Goal: Answer question/provide support: Share knowledge or assist other users

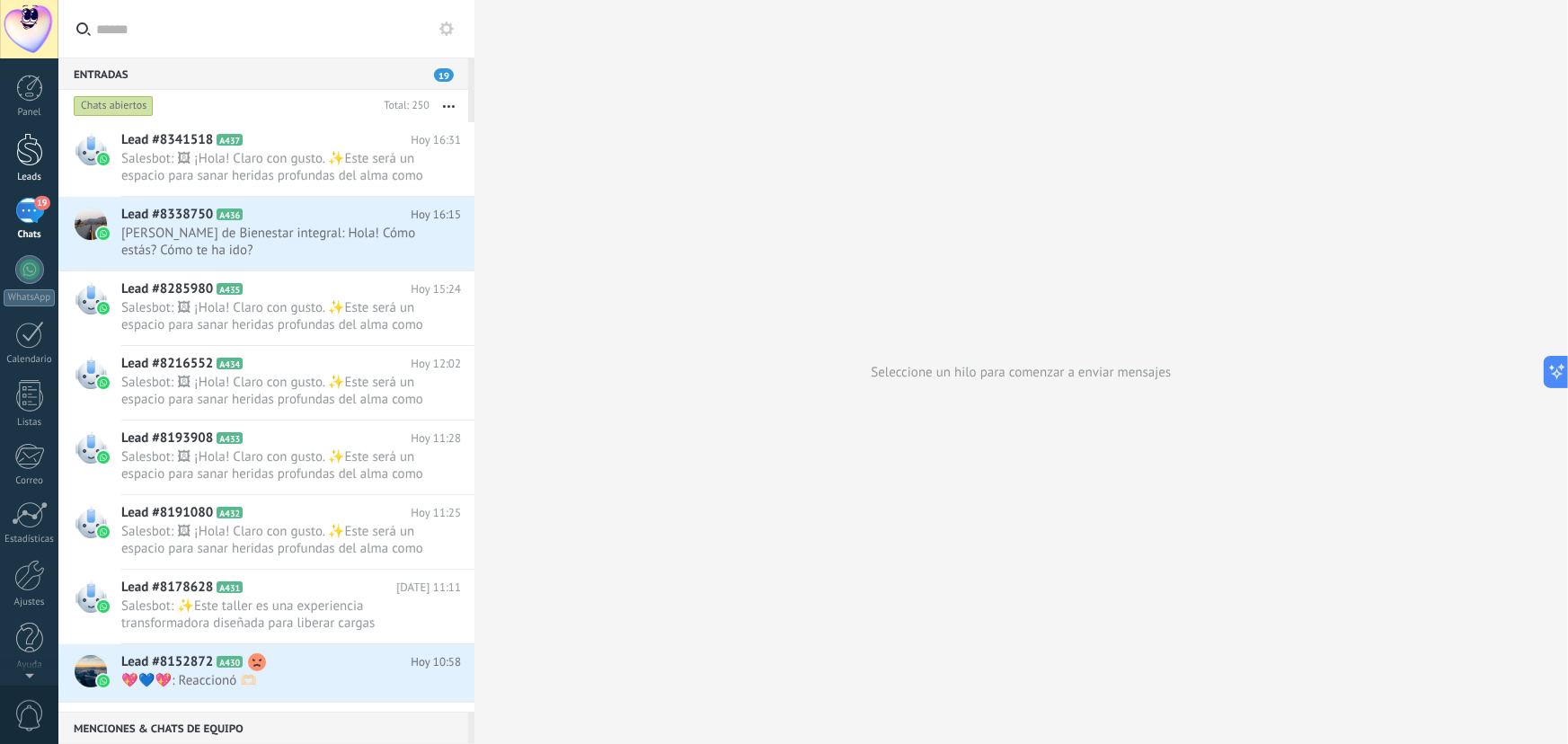
click at [21, 160] on div at bounding box center [30, 149] width 27 height 33
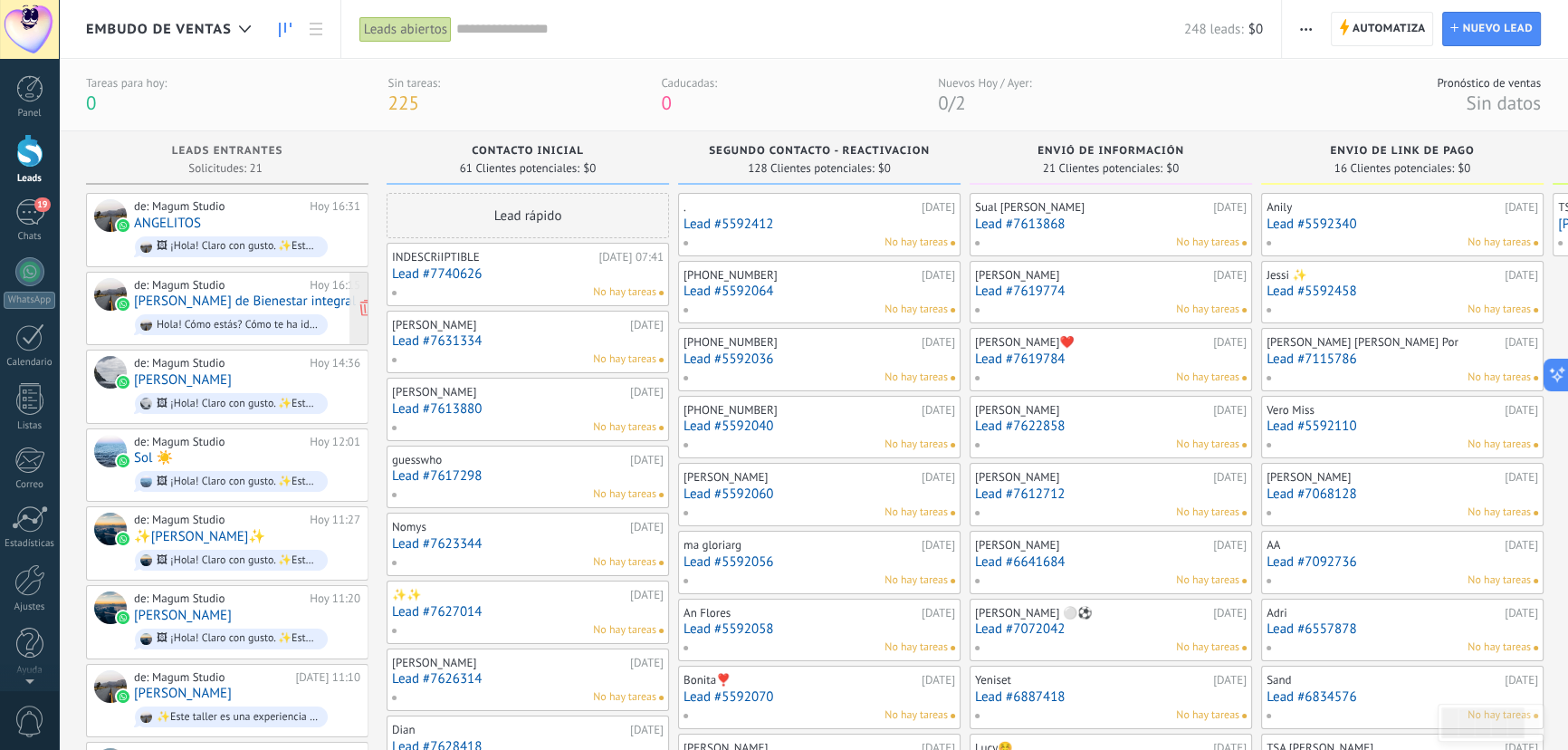
click at [265, 306] on link "[PERSON_NAME] de Bienestar integral" at bounding box center [245, 300] width 222 height 15
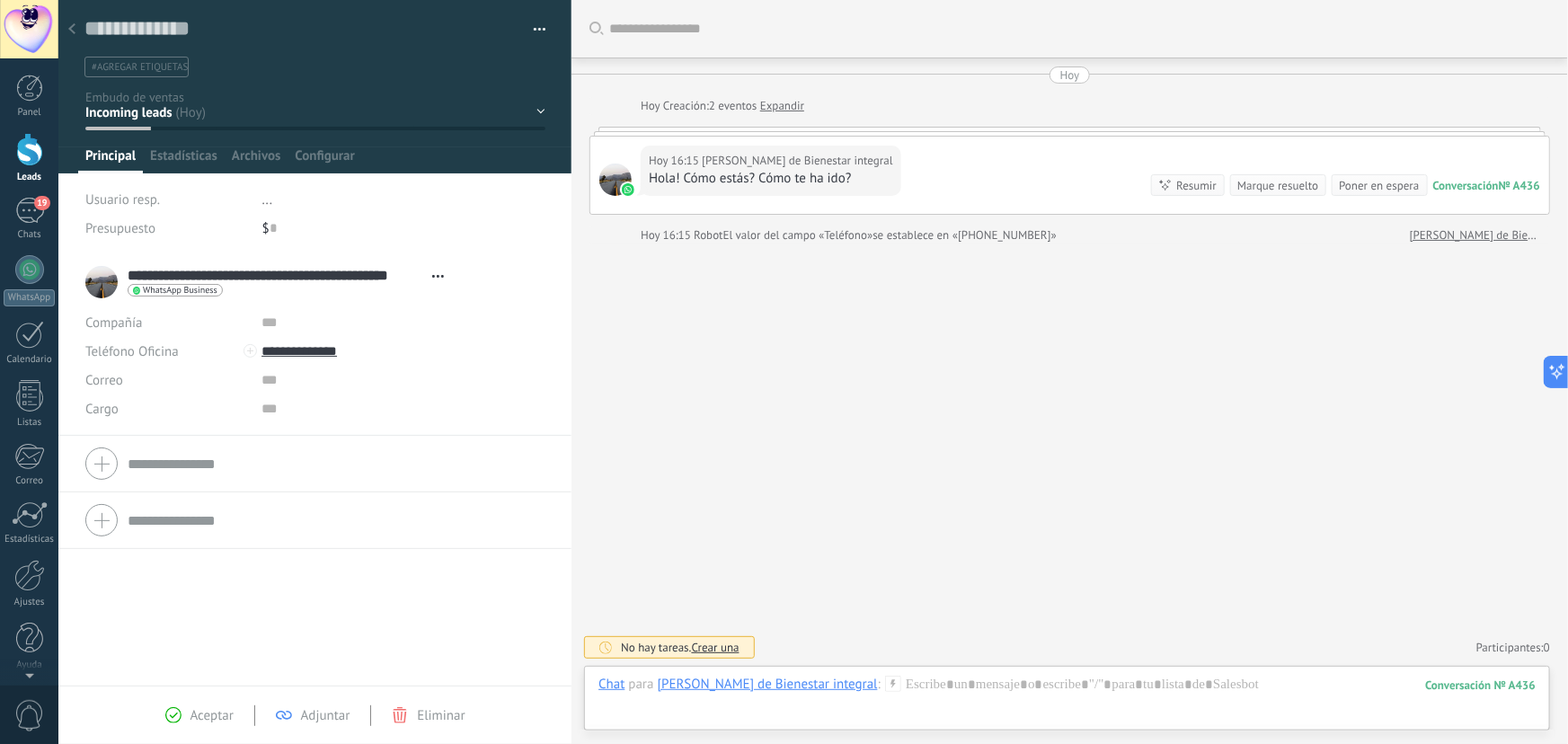
scroll to position [27, 0]
click at [0, 0] on div "Contacto inicial Segundo contacto - Reactivacion Envió de información Envio de …" at bounding box center [0, 0] width 0 height 0
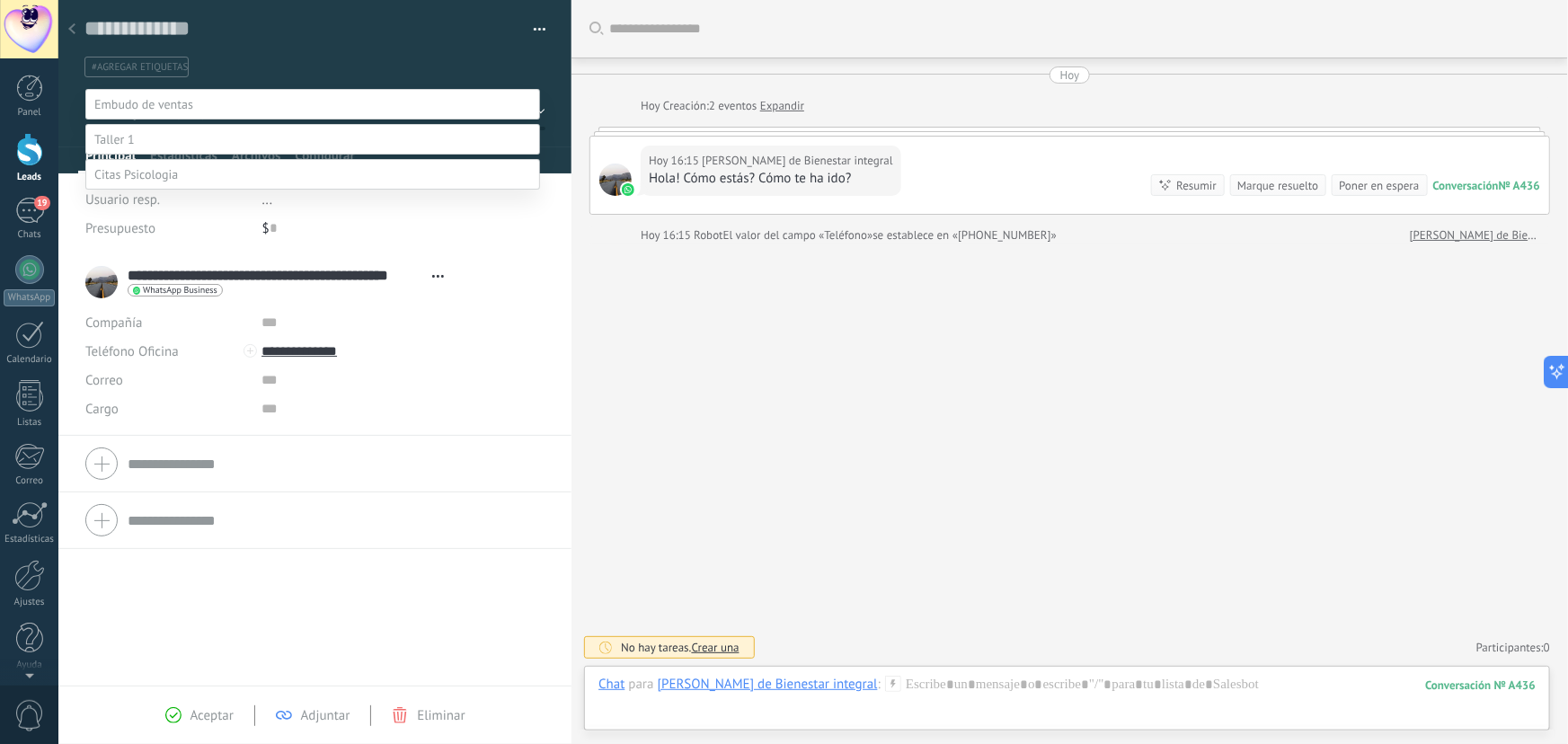
click at [269, 408] on div "Contacto inicial Segundo contacto - Reactivacion Envió de información Envio de …" at bounding box center [313, 444] width 454 height 711
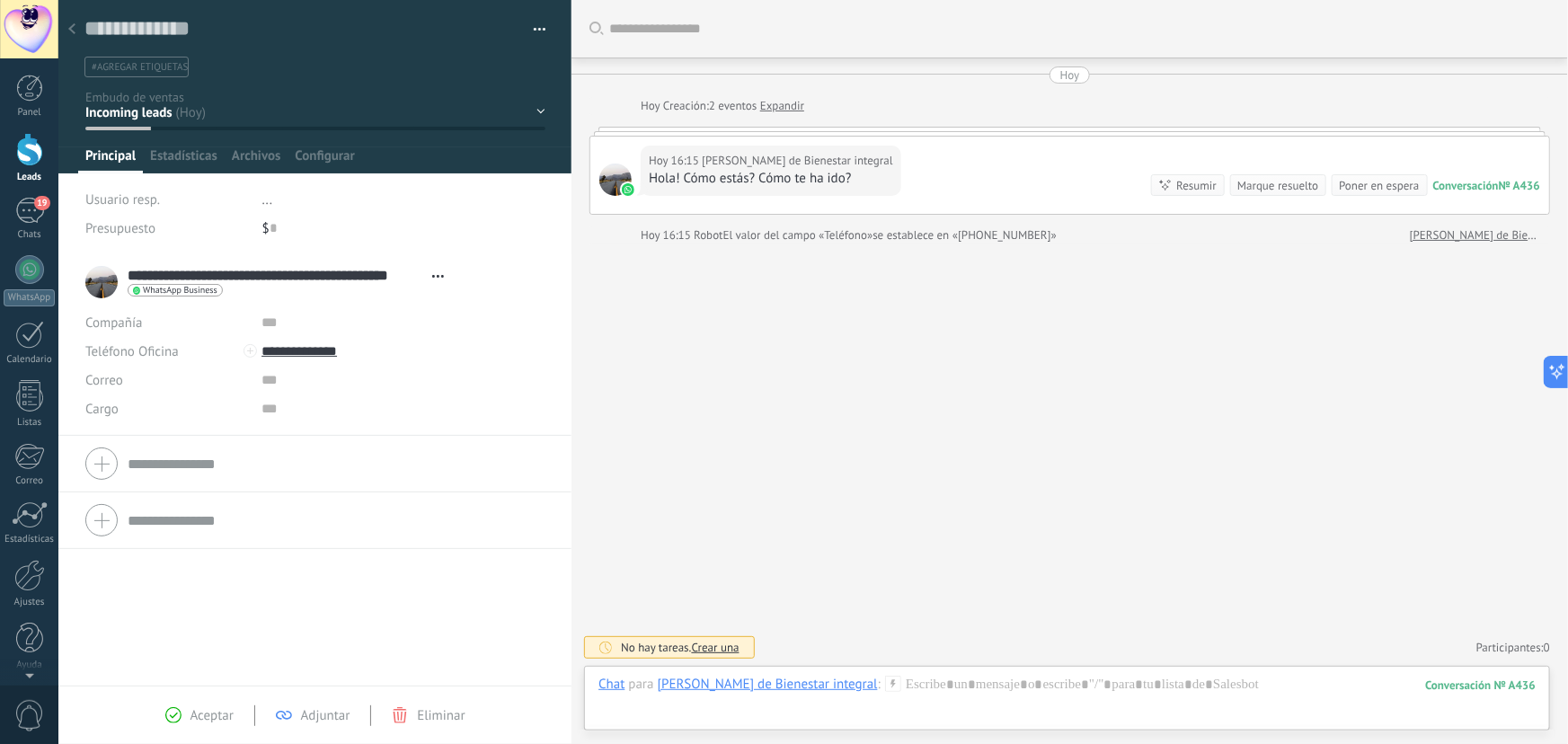
click at [430, 700] on div "Aceptar Adjuntar Eliminar" at bounding box center [315, 714] width 513 height 59
click at [429, 709] on span "Eliminar" at bounding box center [441, 715] width 48 height 17
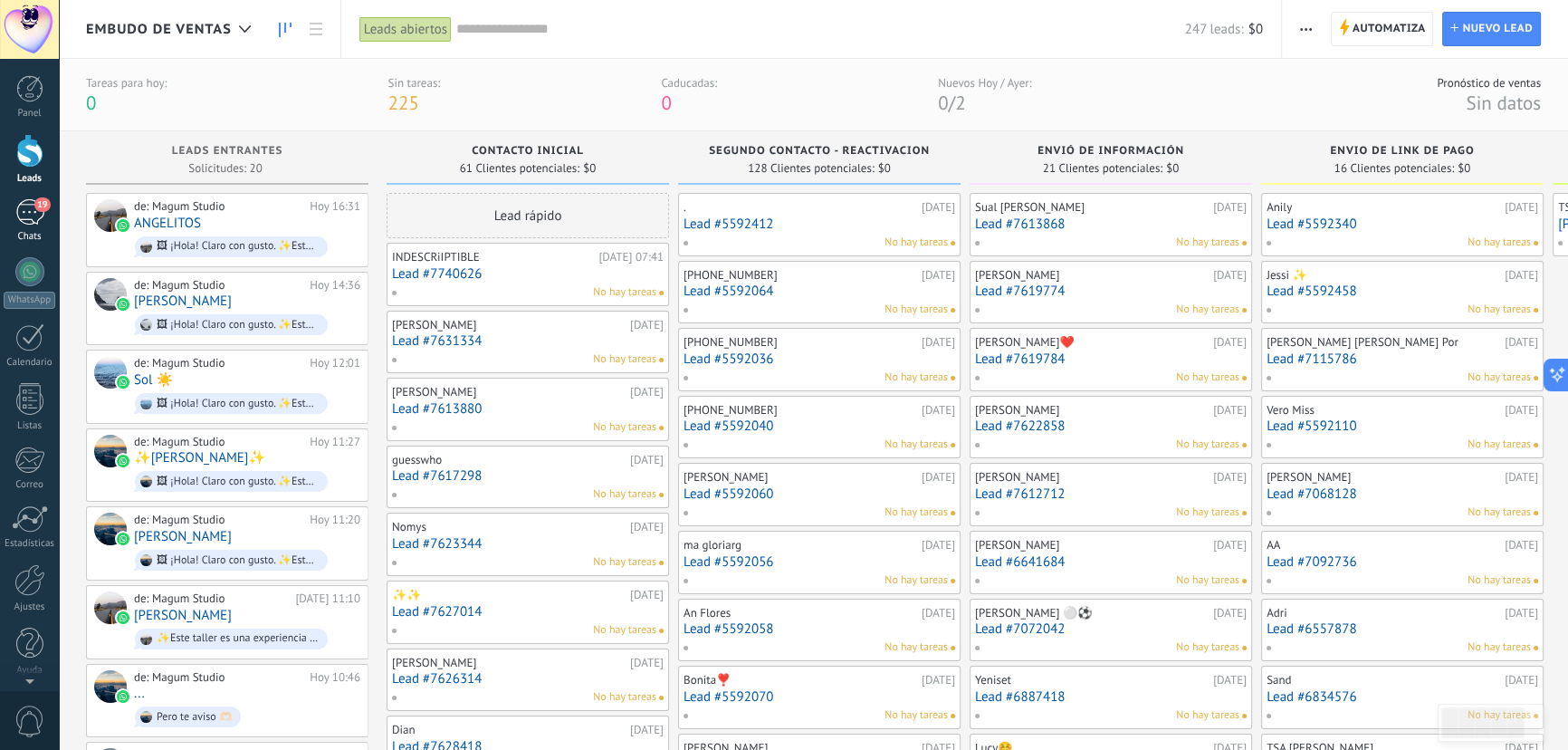
click at [27, 217] on div "19" at bounding box center [30, 212] width 29 height 26
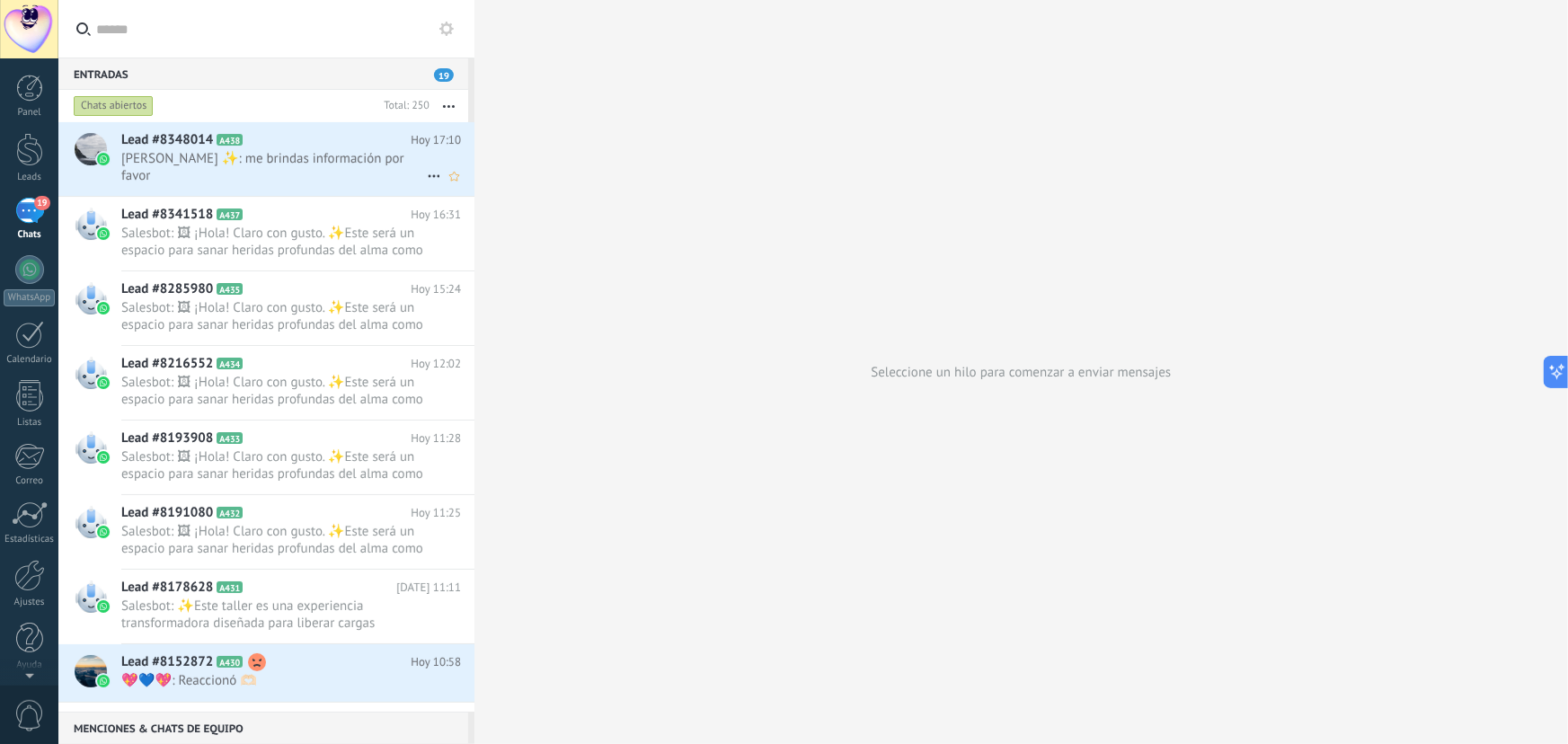
click at [322, 157] on span "[PERSON_NAME] ✨: me brindas información por favor" at bounding box center [274, 167] width 305 height 34
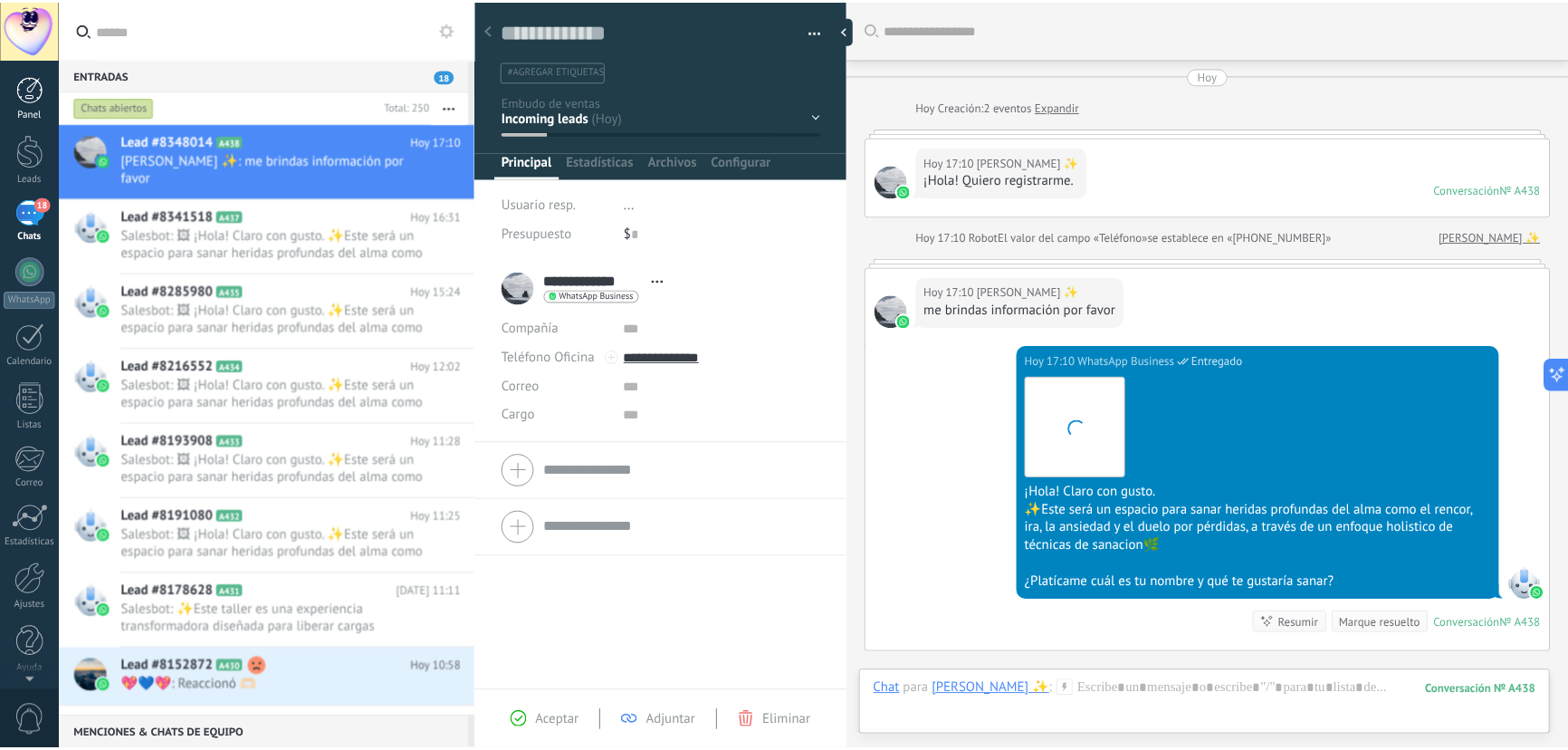
scroll to position [218, 0]
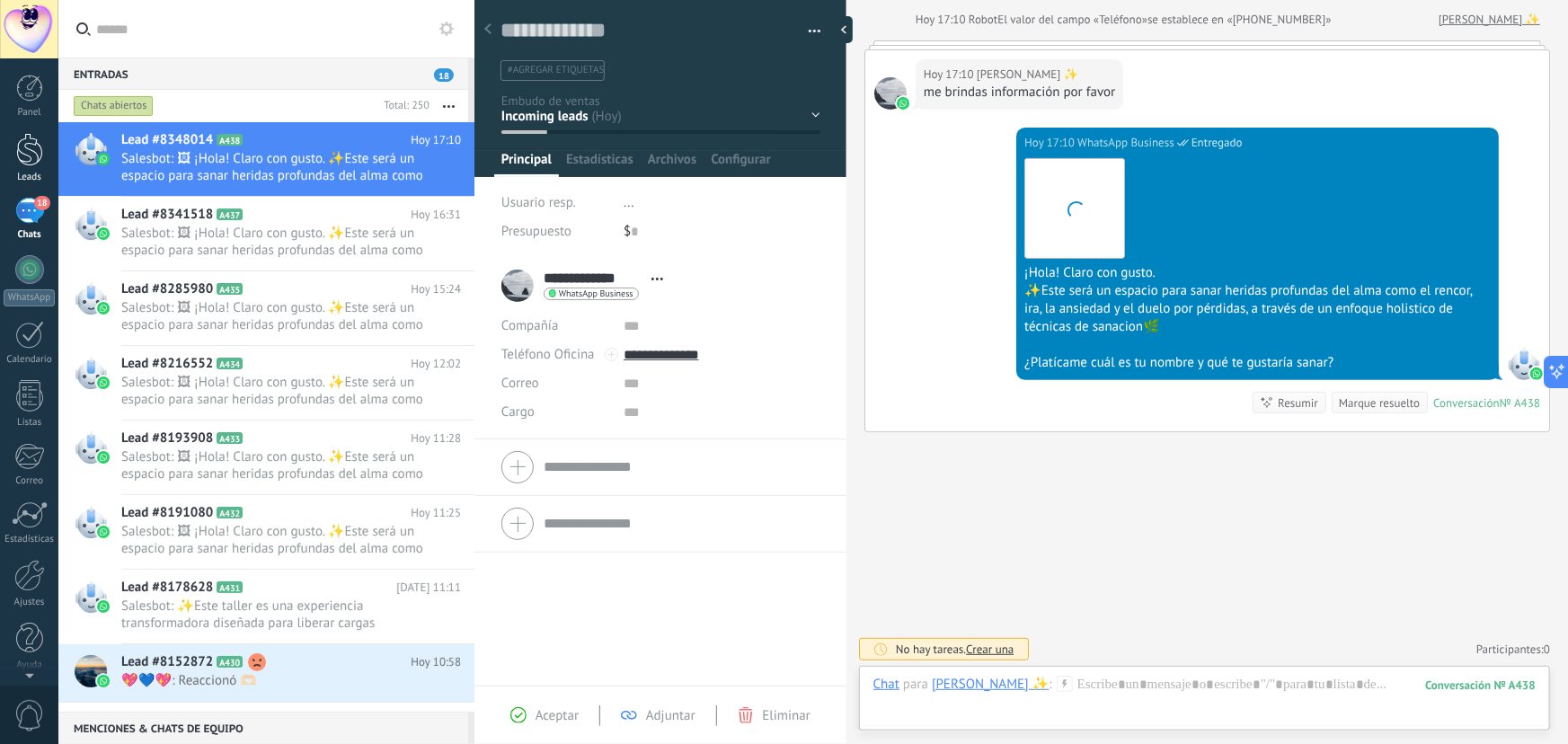
click at [43, 146] on link "Leads" at bounding box center [29, 158] width 59 height 51
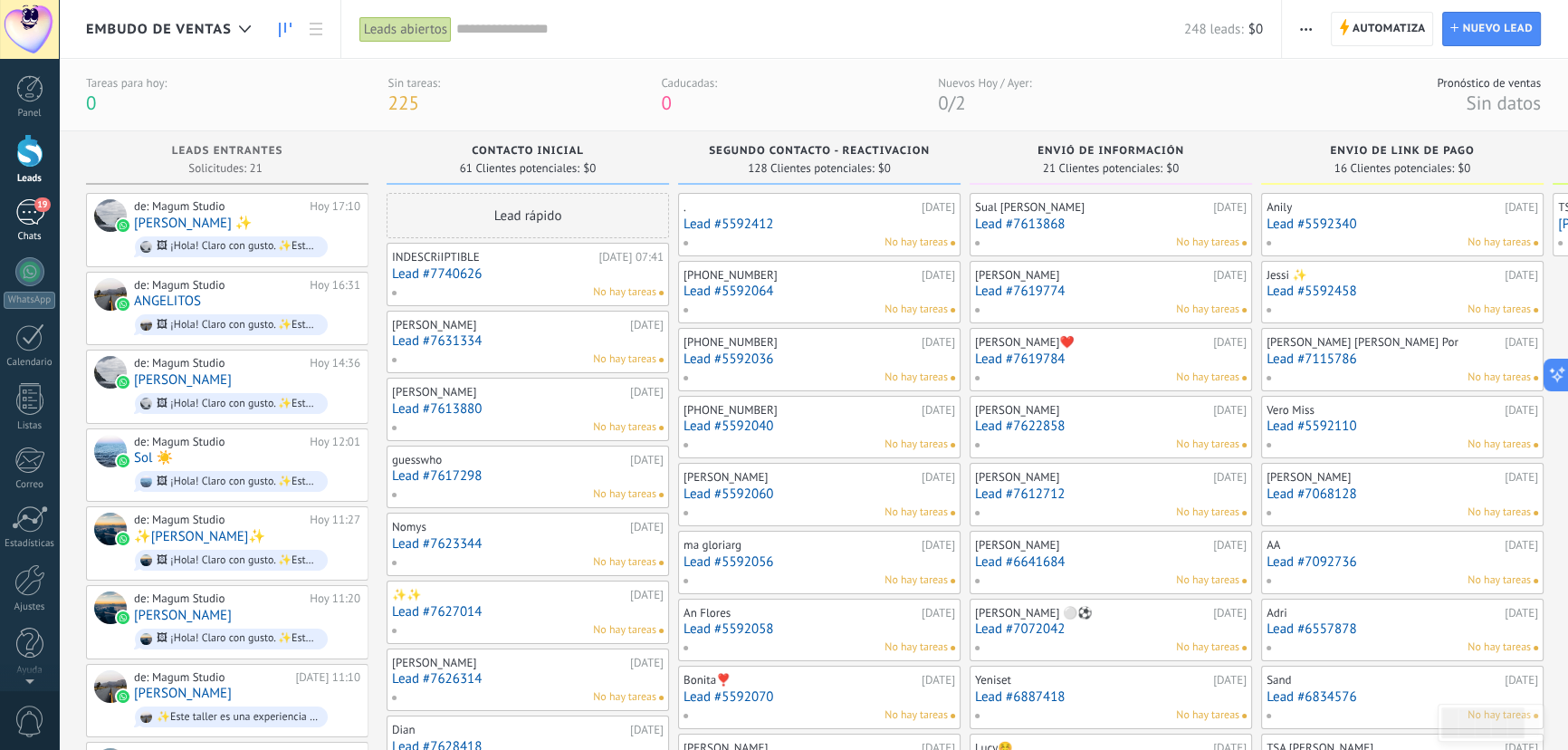
click at [34, 218] on div "19" at bounding box center [30, 212] width 29 height 26
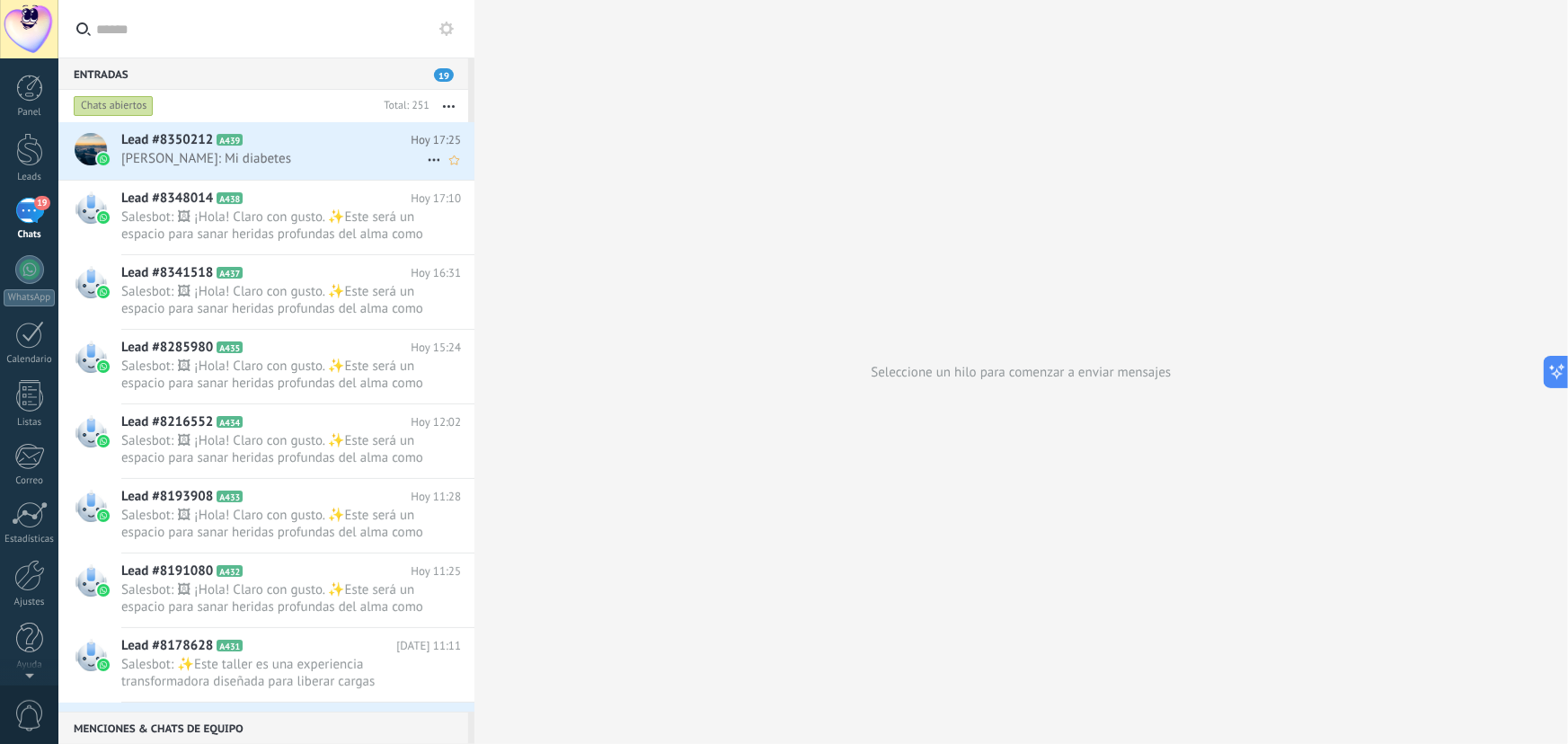
click at [150, 161] on span "[PERSON_NAME]: Mi diabetes" at bounding box center [274, 158] width 305 height 17
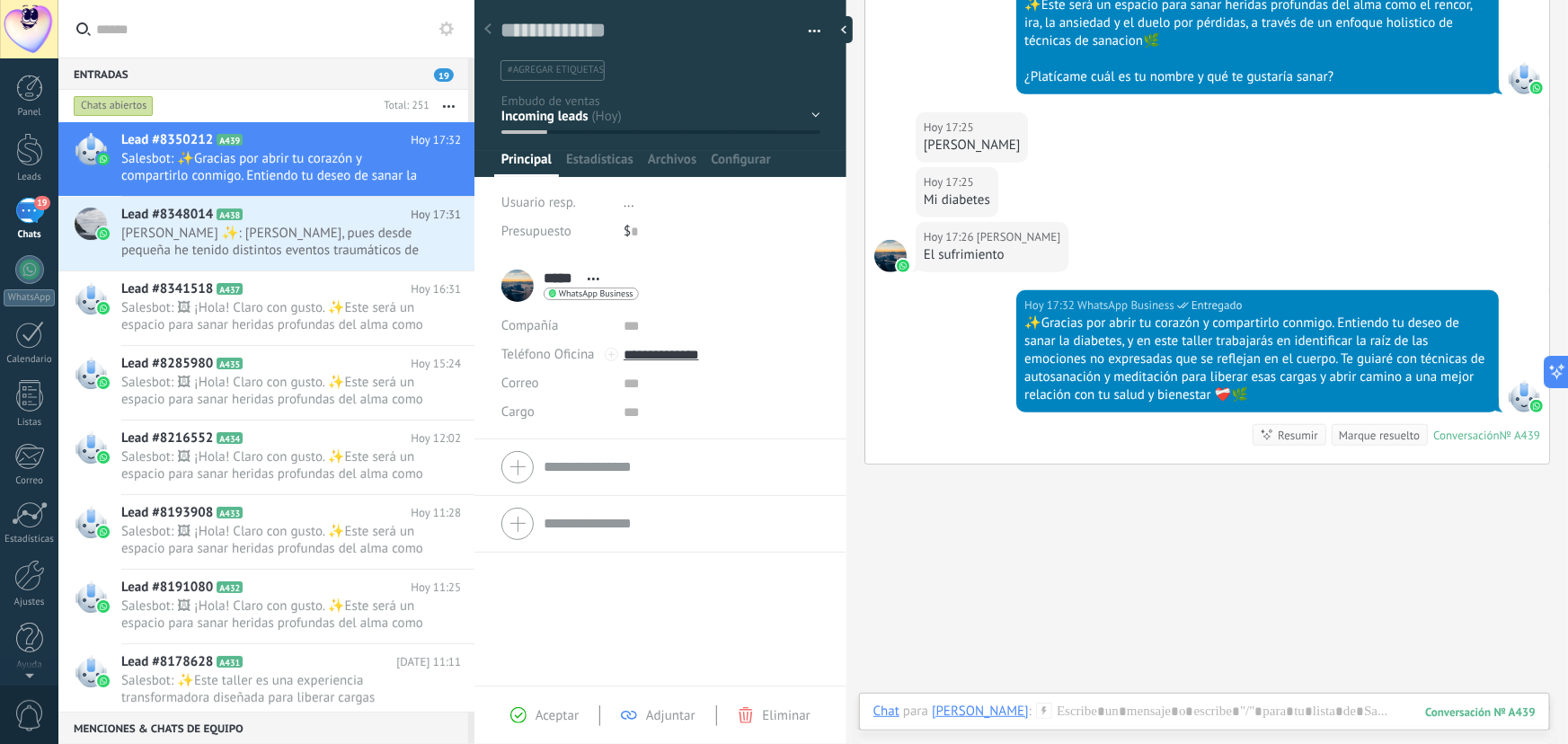
scroll to position [437, 0]
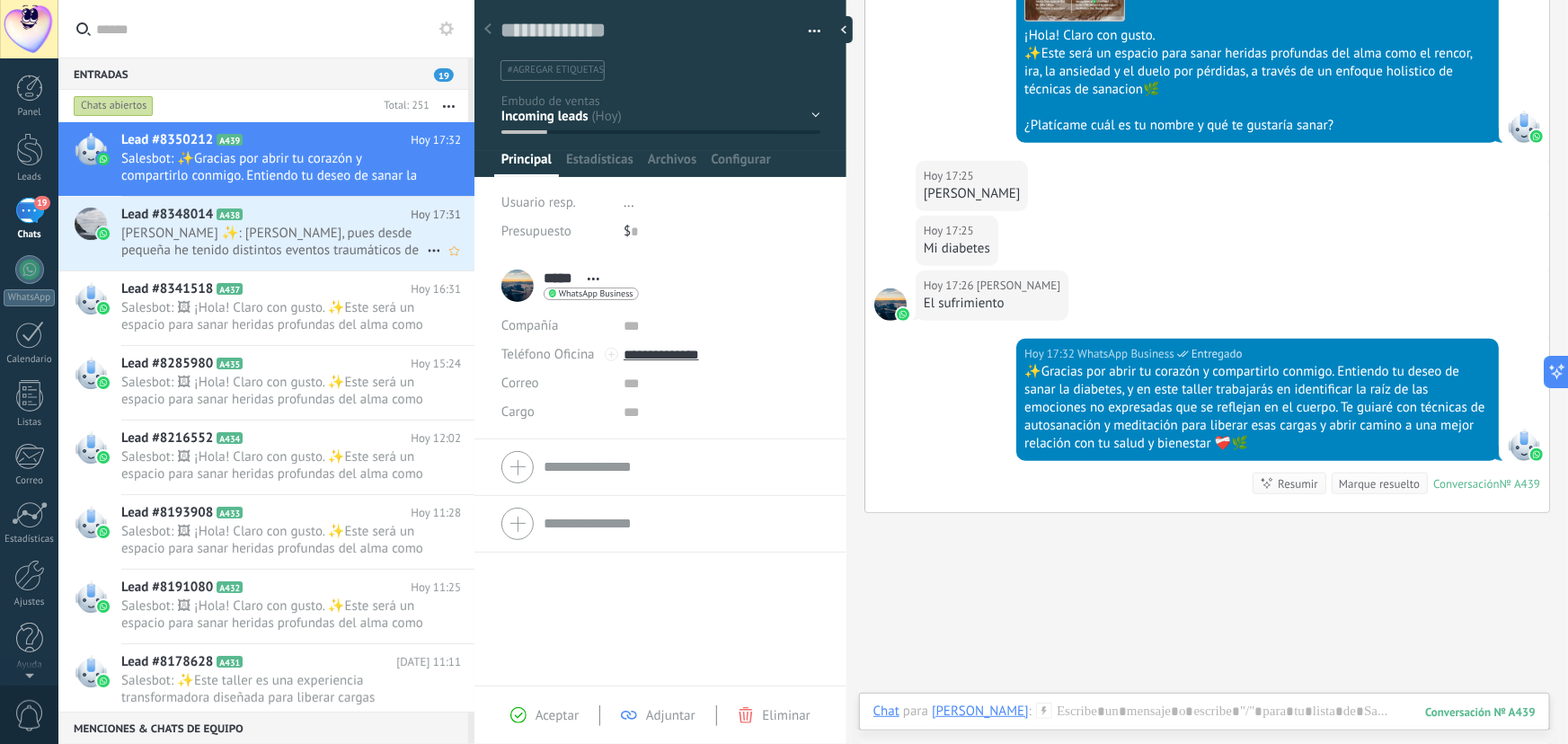
click at [330, 250] on span "[PERSON_NAME] ✨: [PERSON_NAME], pues desde pequeña he tenido distintos eventos …" at bounding box center [274, 242] width 305 height 34
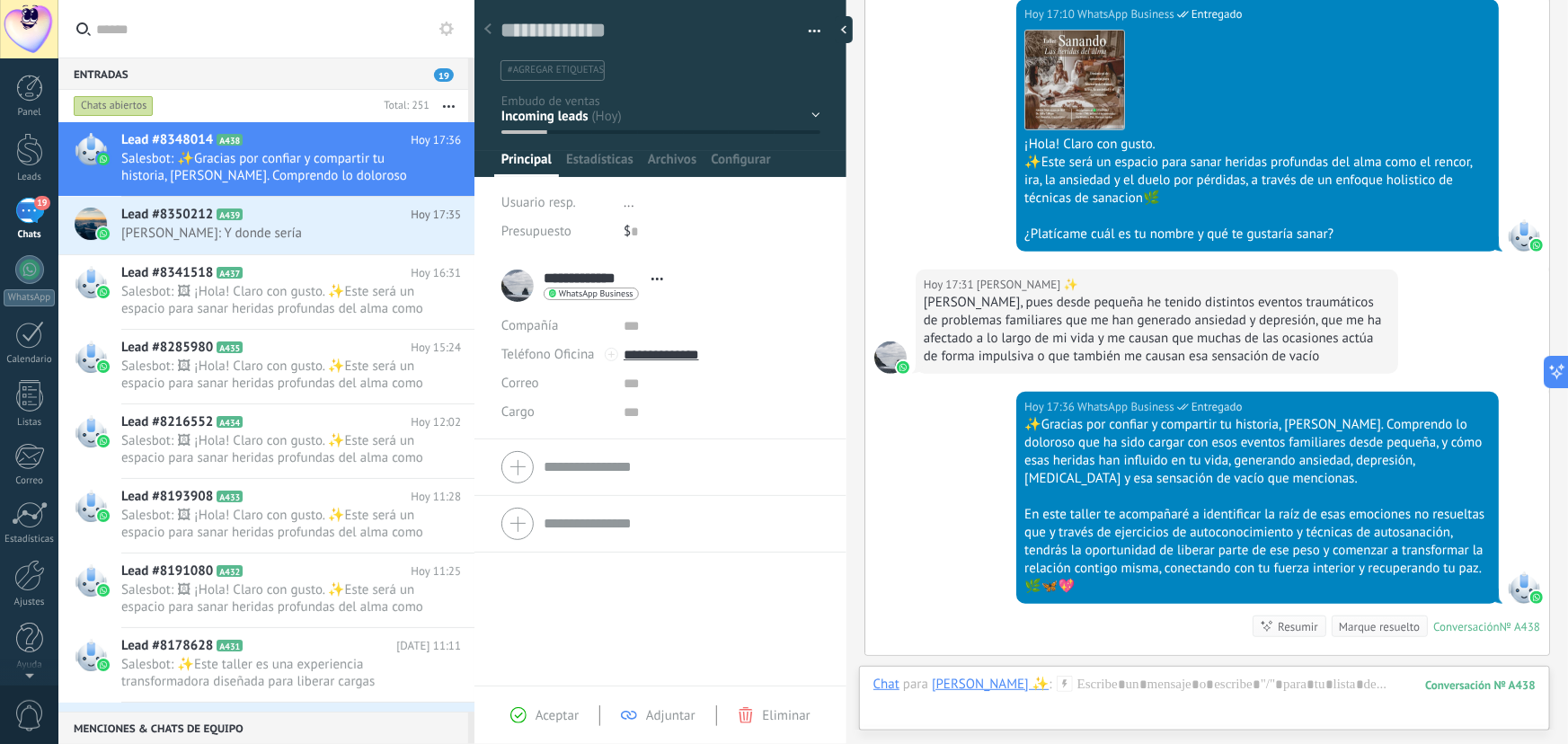
scroll to position [568, 0]
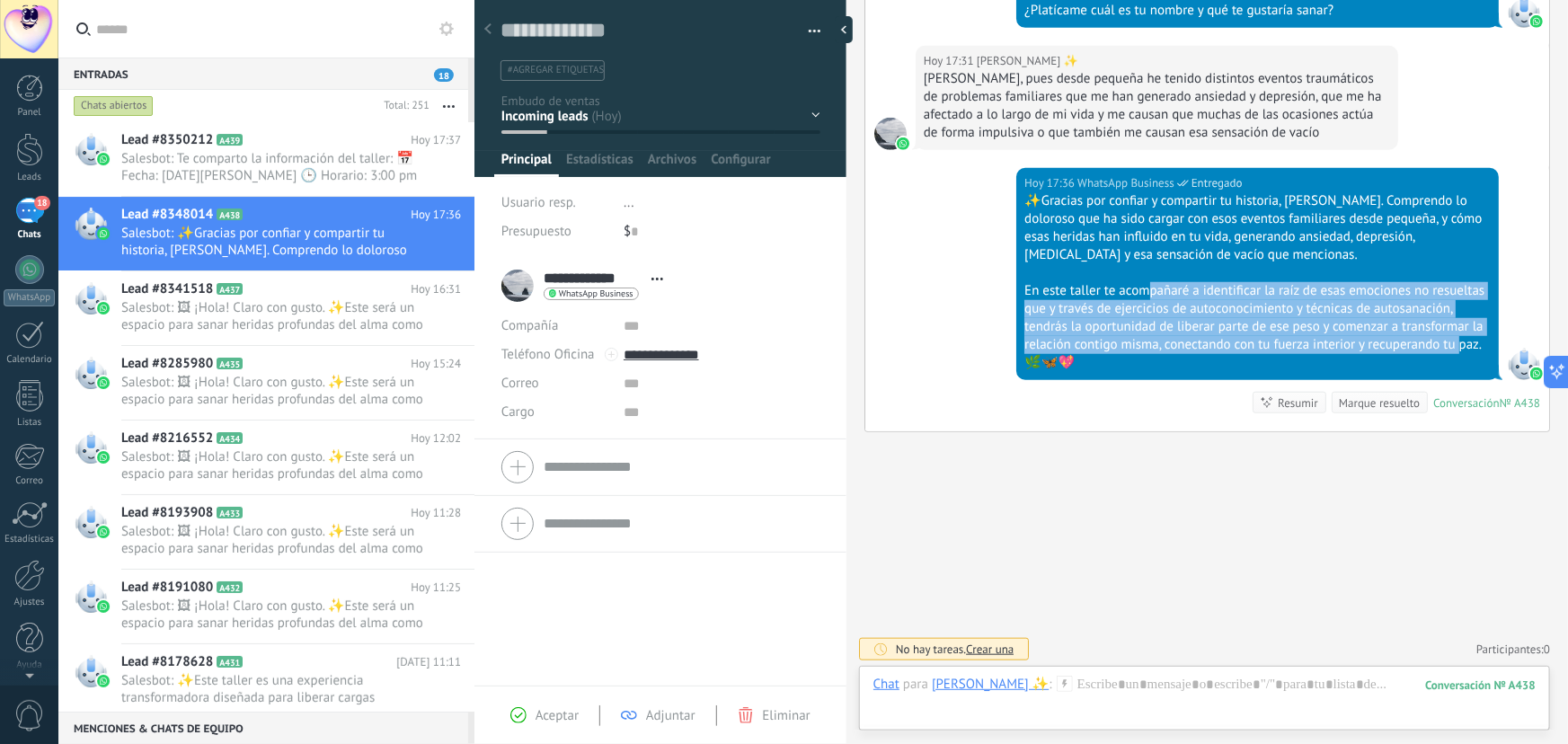
drag, startPoint x: 1149, startPoint y: 287, endPoint x: 1460, endPoint y: 341, distance: 315.7
click at [1460, 341] on div "En este taller te acompañaré a identificar la raíz de esas emociones no resuelt…" at bounding box center [1257, 326] width 466 height 89
click at [1259, 310] on div "En este taller te acompañaré a identificar la raíz de esas emociones no resuelt…" at bounding box center [1257, 326] width 466 height 89
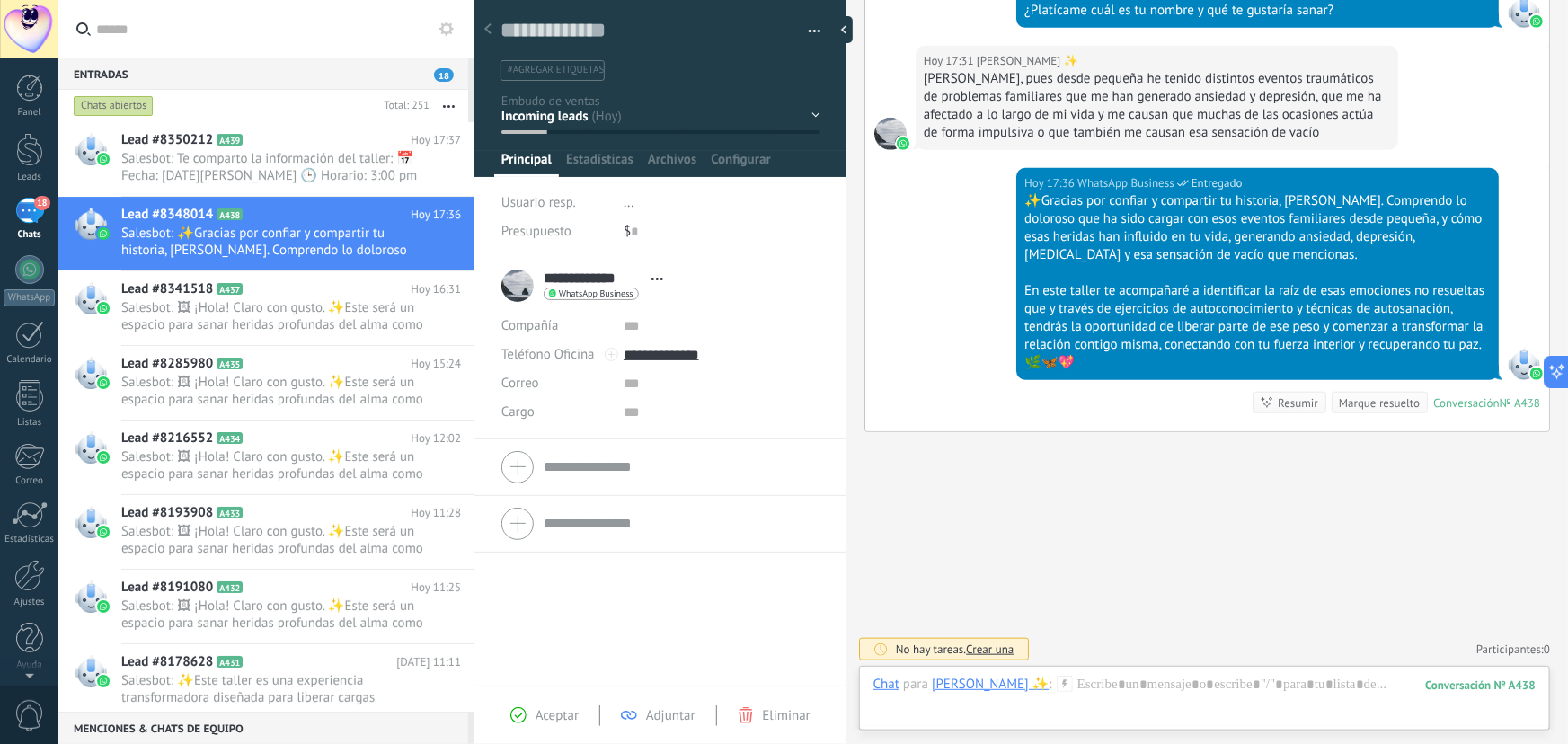
click at [1097, 357] on div "En este taller te acompañaré a identificar la raíz de esas emociones no resuelt…" at bounding box center [1257, 326] width 466 height 89
click at [266, 180] on span "Salesbot: Te comparto la información del taller: 📅 Fecha: [DATE][PERSON_NAME] 🕒…" at bounding box center [274, 167] width 305 height 34
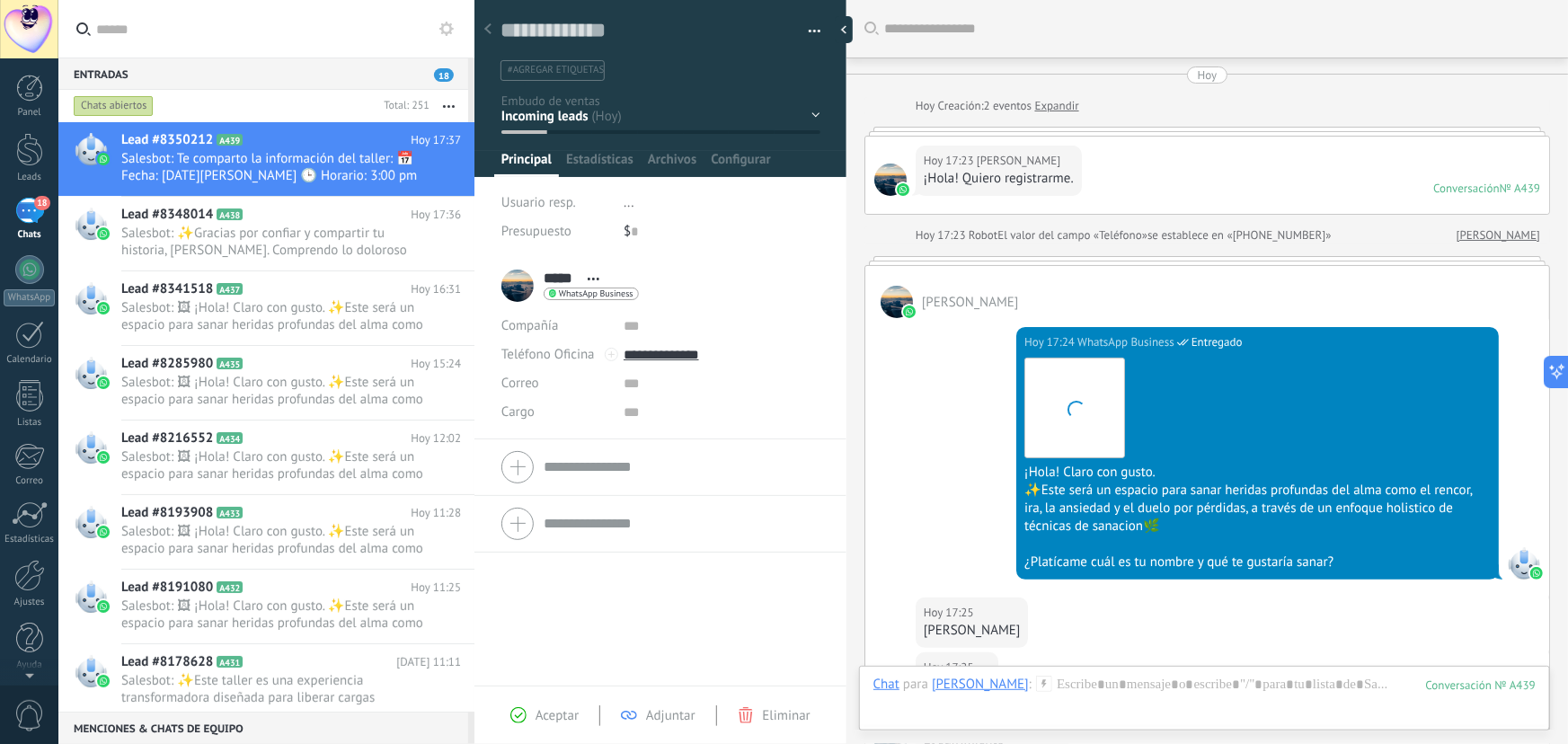
scroll to position [853, 0]
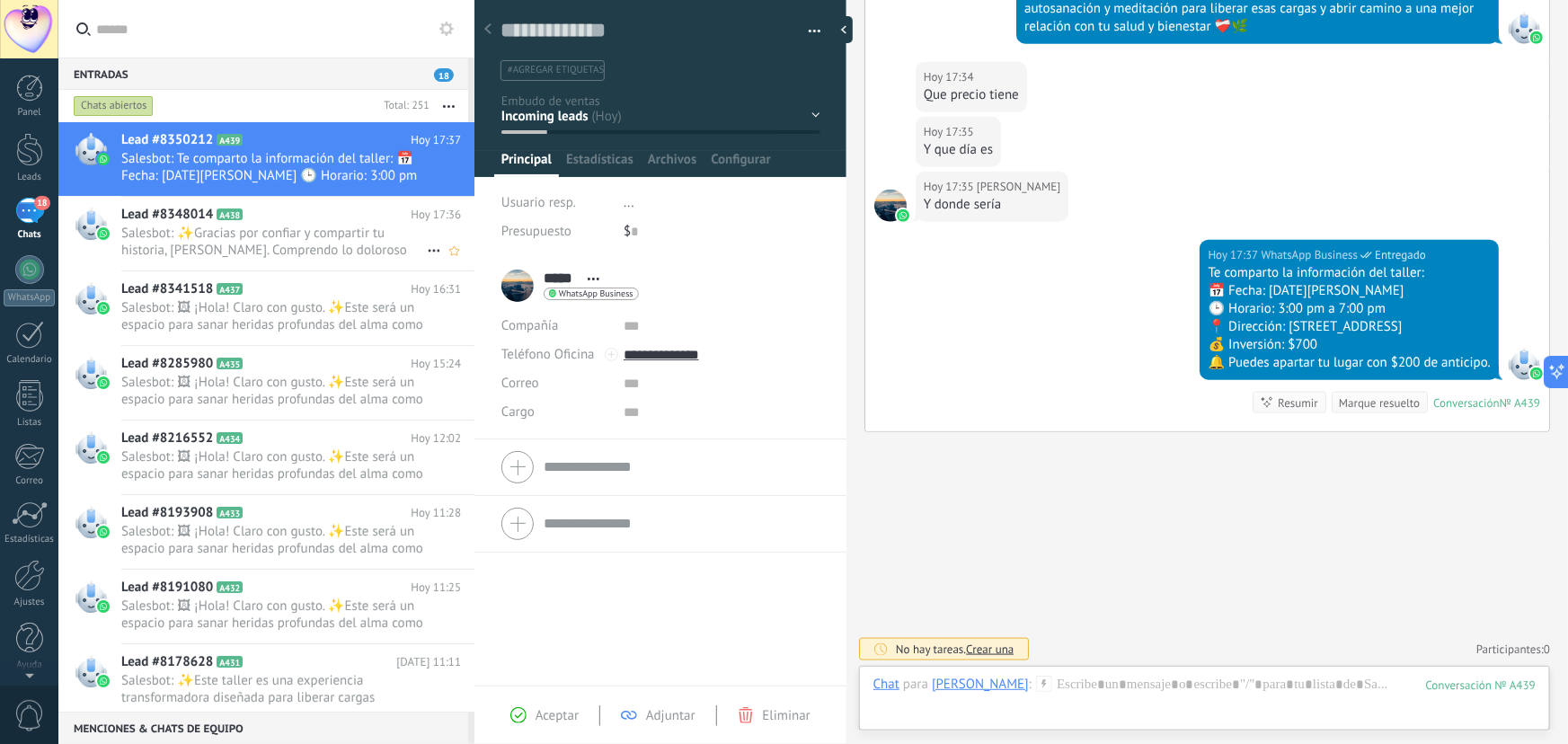
click at [307, 248] on span "Salesbot: ✨Gracias por confiar y compartir tu historia, [PERSON_NAME]. Comprend…" at bounding box center [274, 242] width 305 height 34
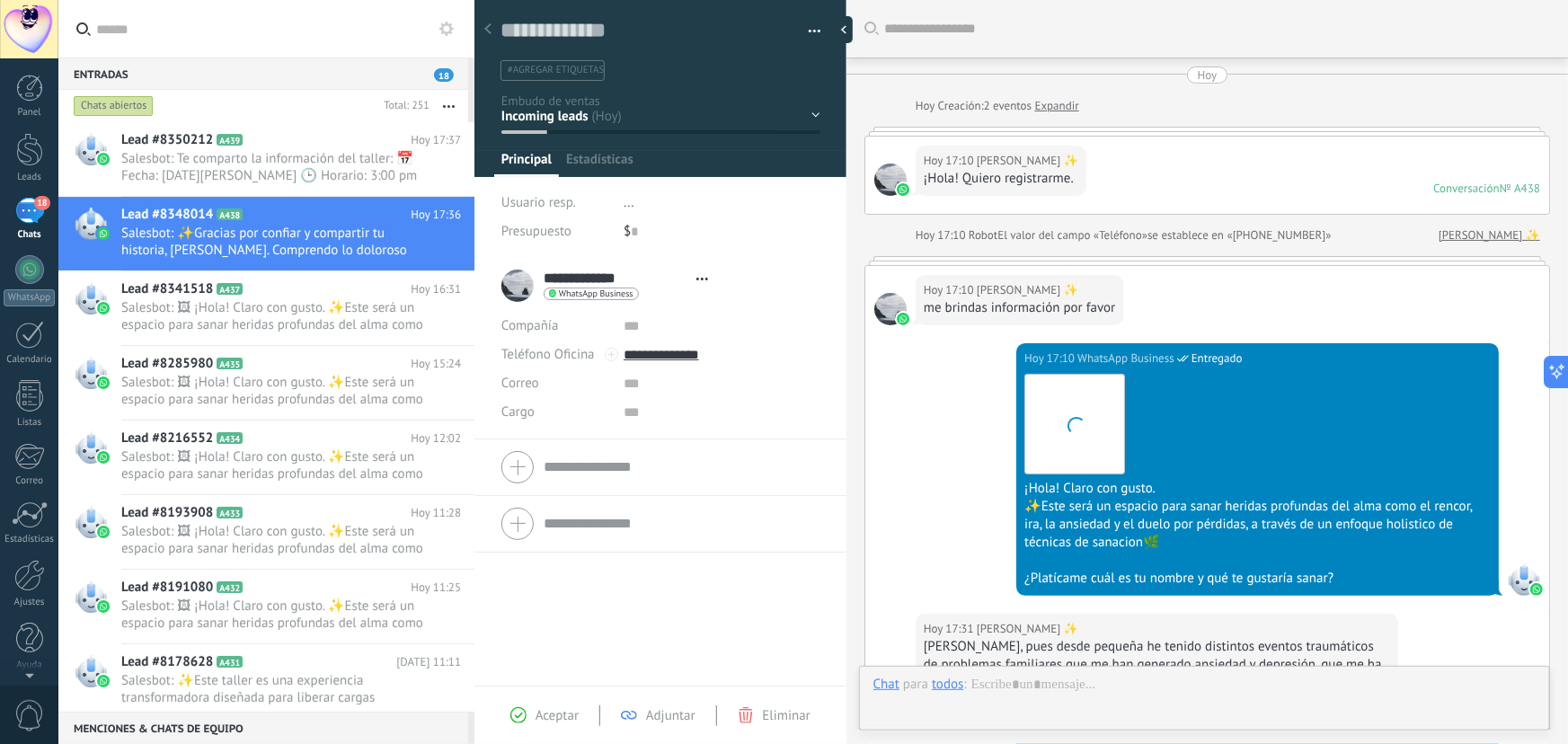
type textarea "**********"
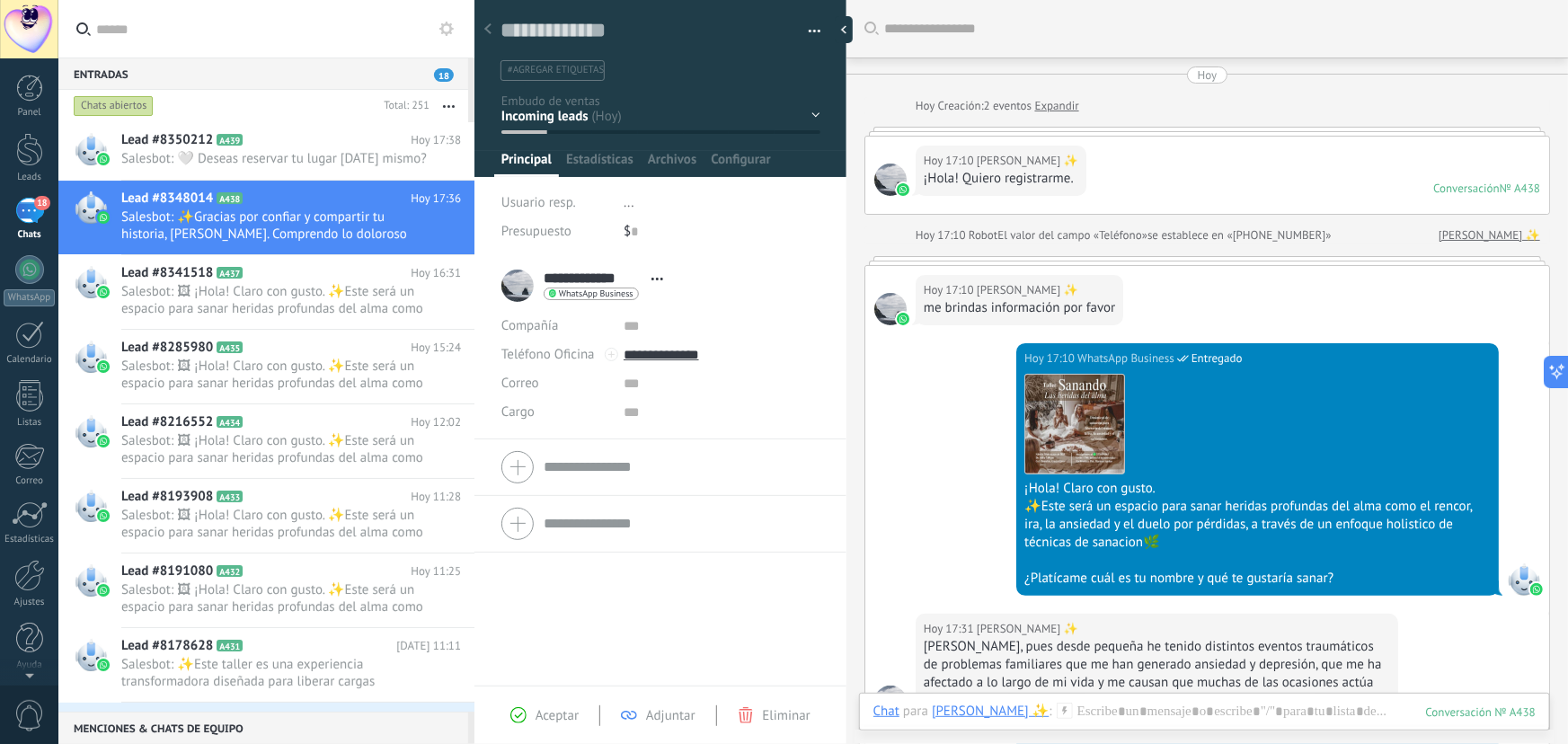
scroll to position [494, 0]
